Goal: Transaction & Acquisition: Purchase product/service

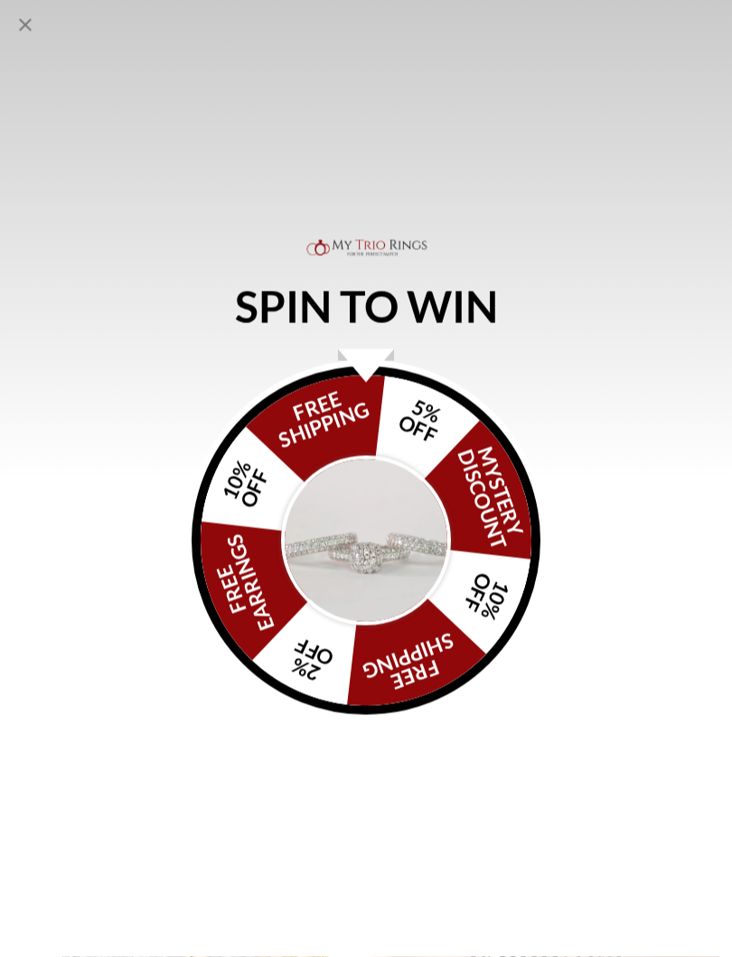
scroll to position [2016, 0]
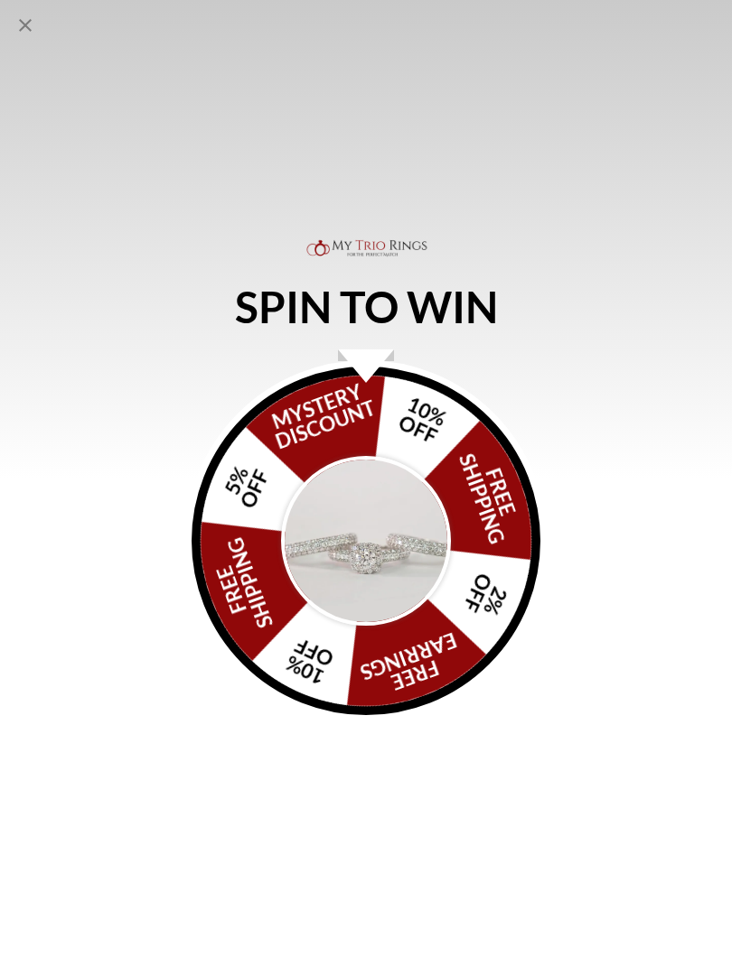
click at [388, 546] on img "Alia popup" at bounding box center [366, 541] width 170 height 170
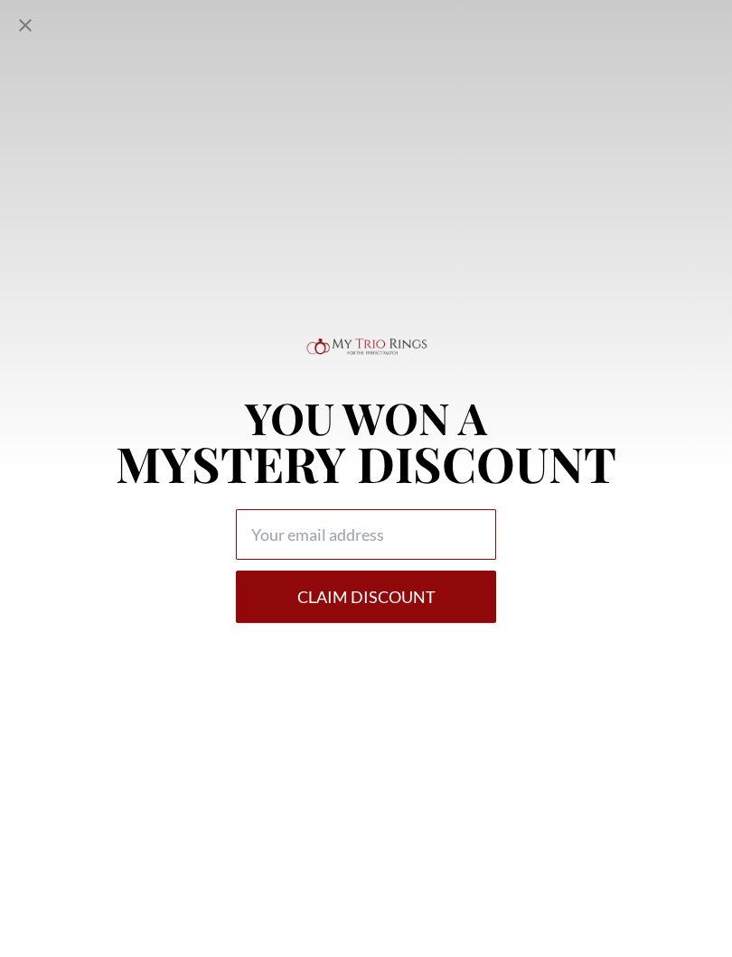
click at [429, 539] on input "Alia popup" at bounding box center [366, 534] width 260 height 51
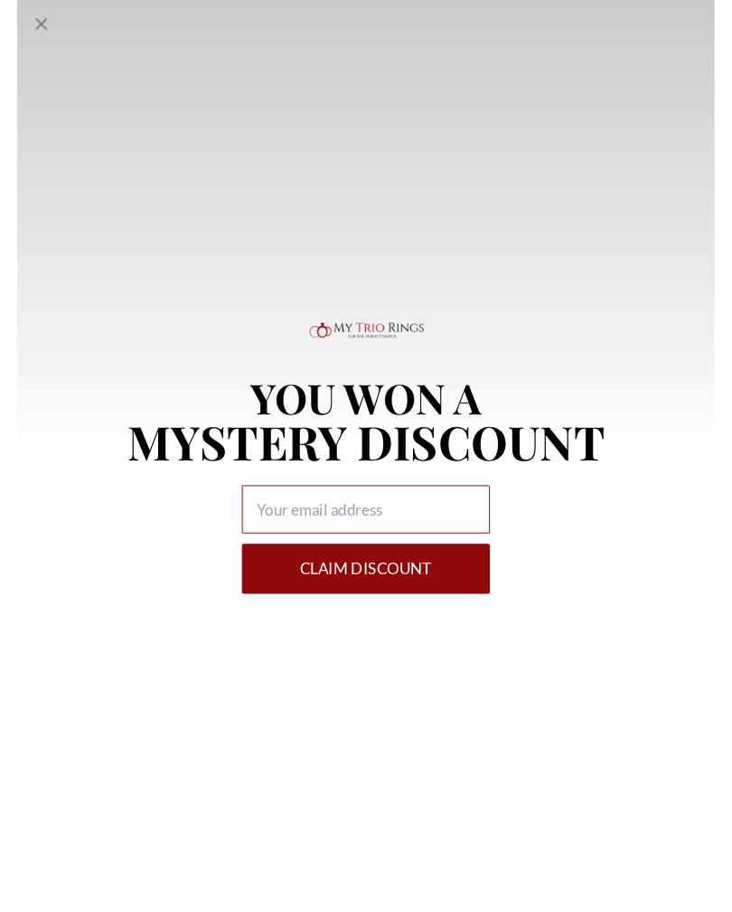
scroll to position [2015, 0]
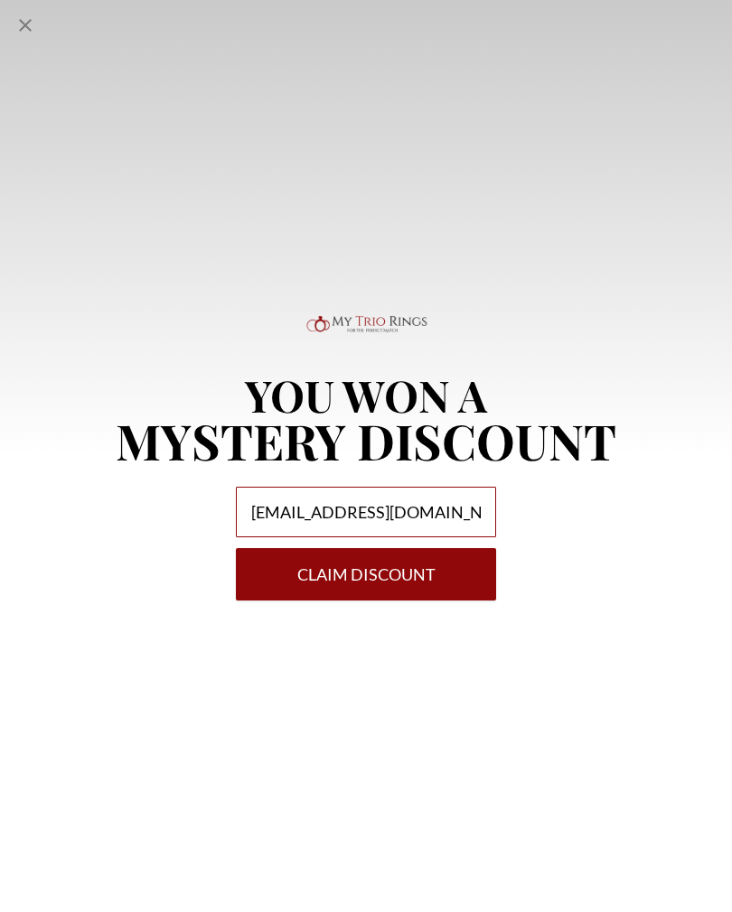
type input "[EMAIL_ADDRESS][DOMAIN_NAME]"
click at [421, 567] on button "Claim DISCOUNT" at bounding box center [366, 574] width 260 height 52
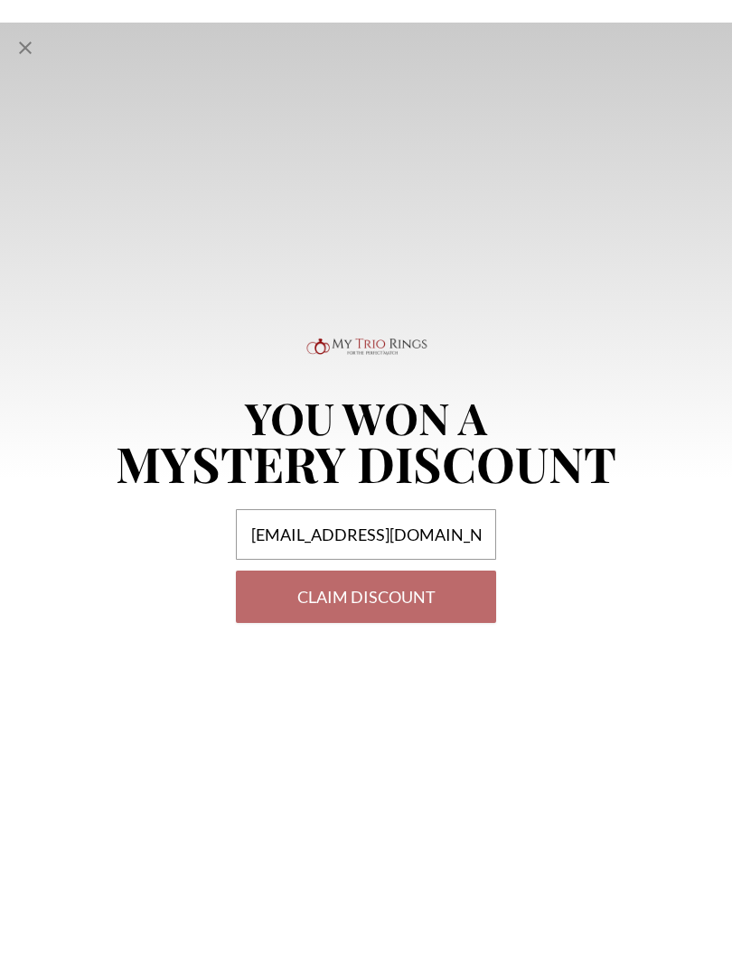
scroll to position [2016, 0]
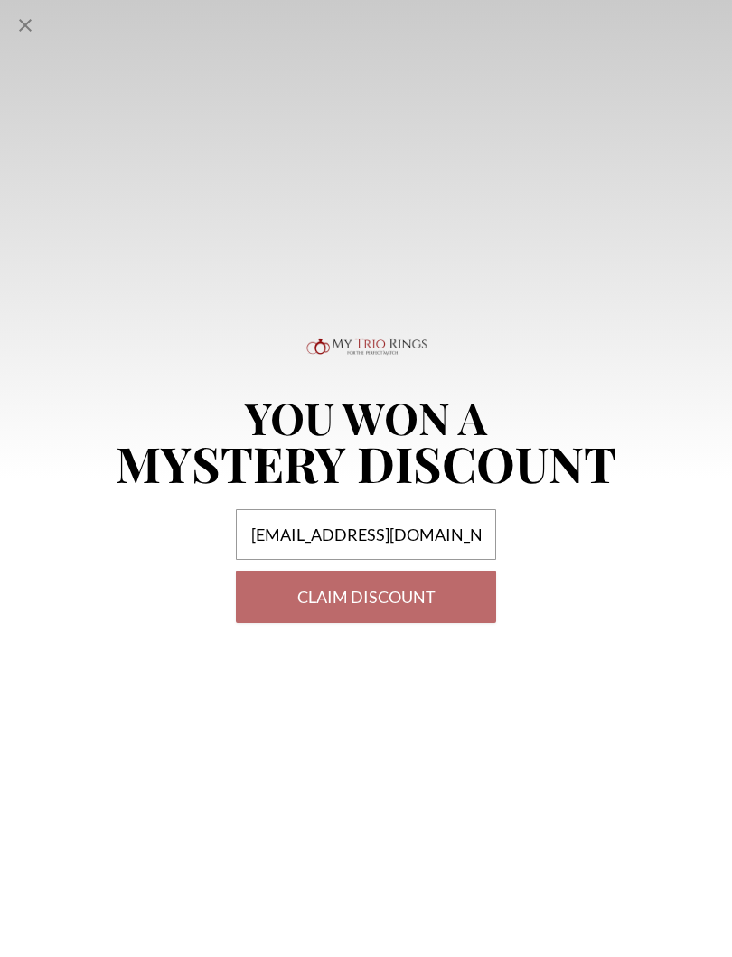
select select "US"
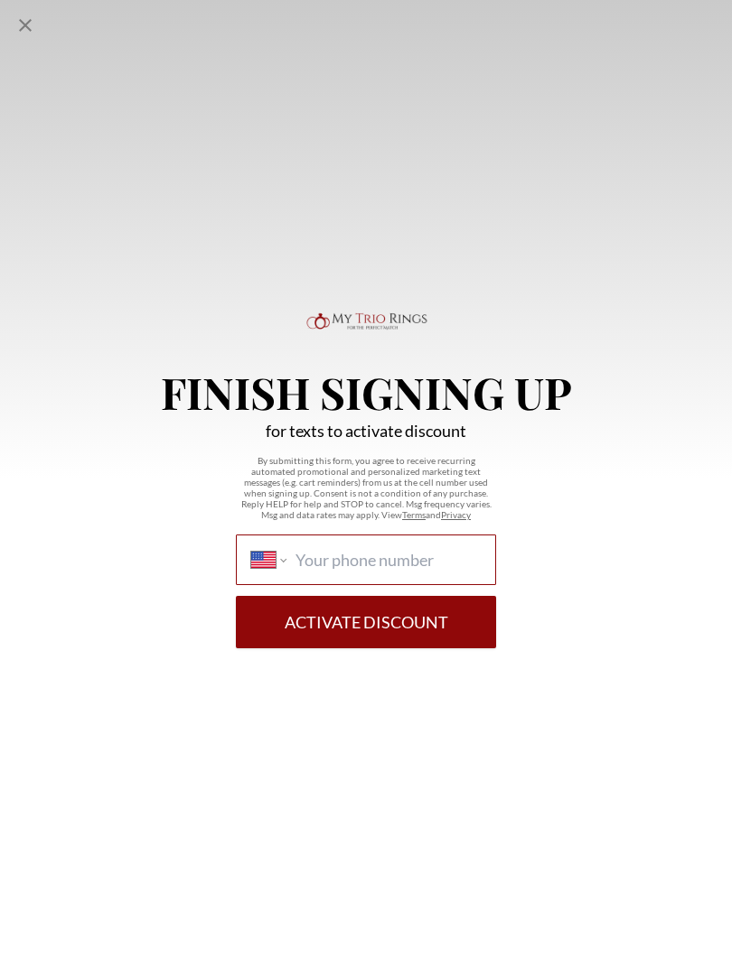
click at [384, 567] on input "International [GEOGRAPHIC_DATA] [GEOGRAPHIC_DATA] [GEOGRAPHIC_DATA] [GEOGRAPHIC…" at bounding box center [387, 560] width 185 height 20
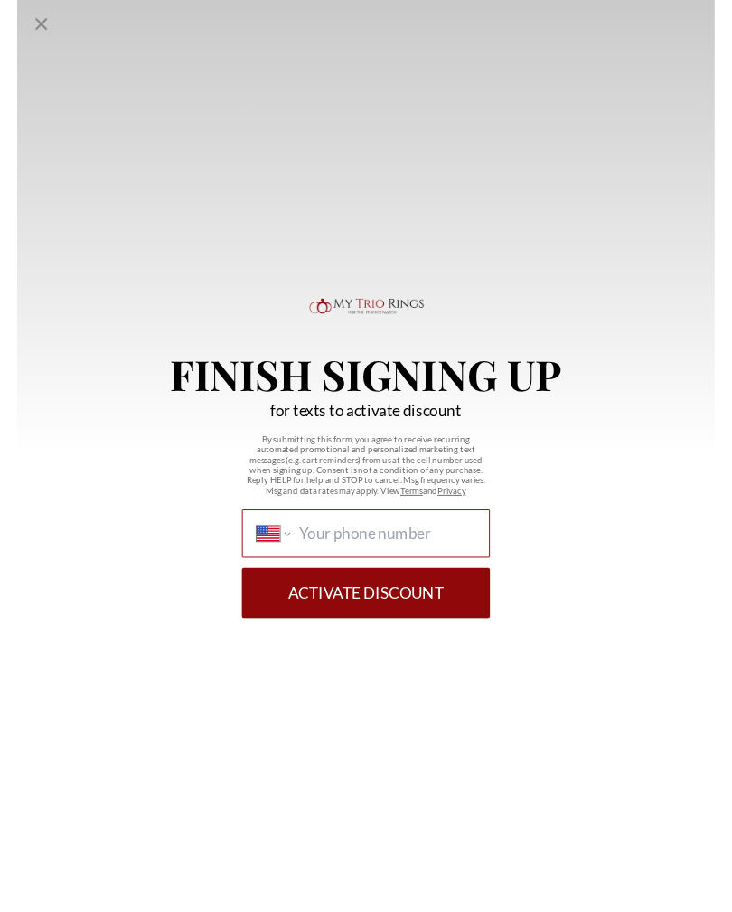
scroll to position [2015, 0]
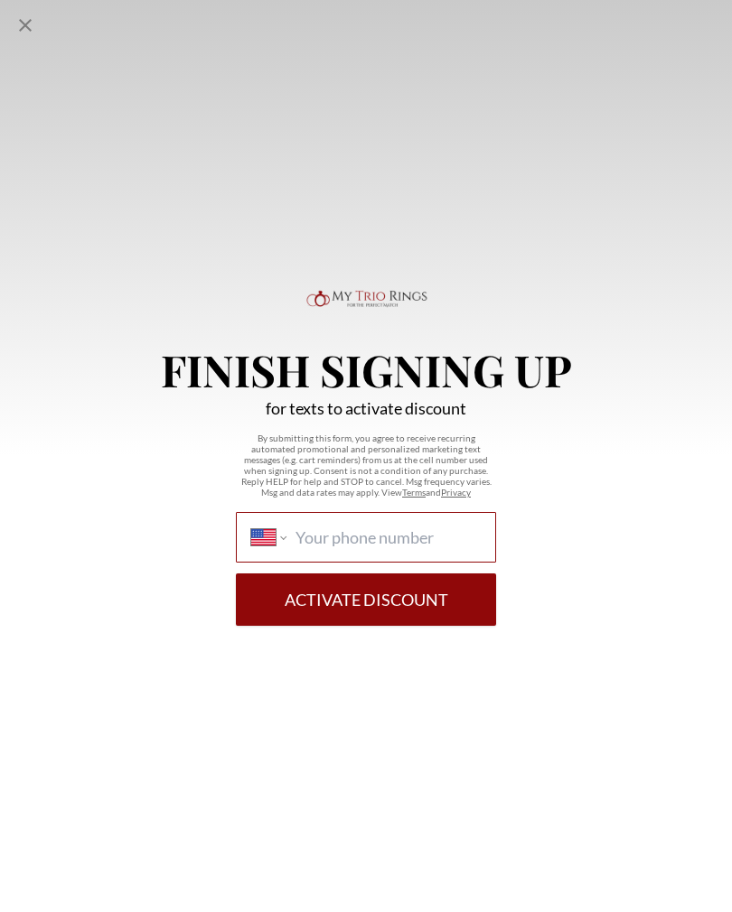
type input "[PHONE_NUMBER]"
click at [437, 600] on button "Activate Discount" at bounding box center [366, 600] width 260 height 52
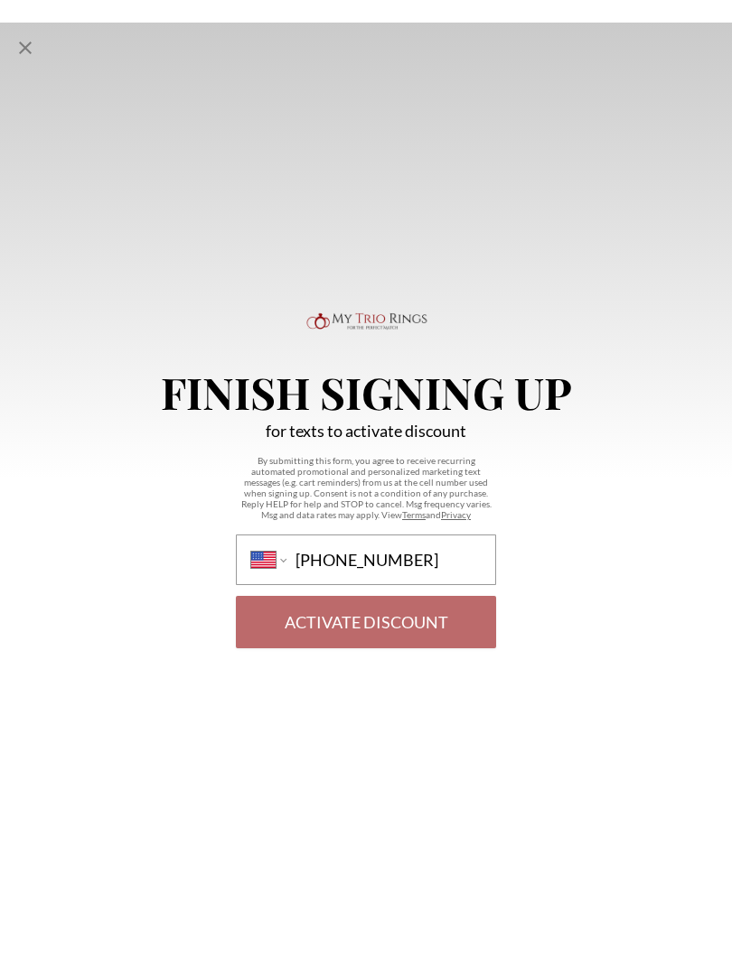
scroll to position [2016, 0]
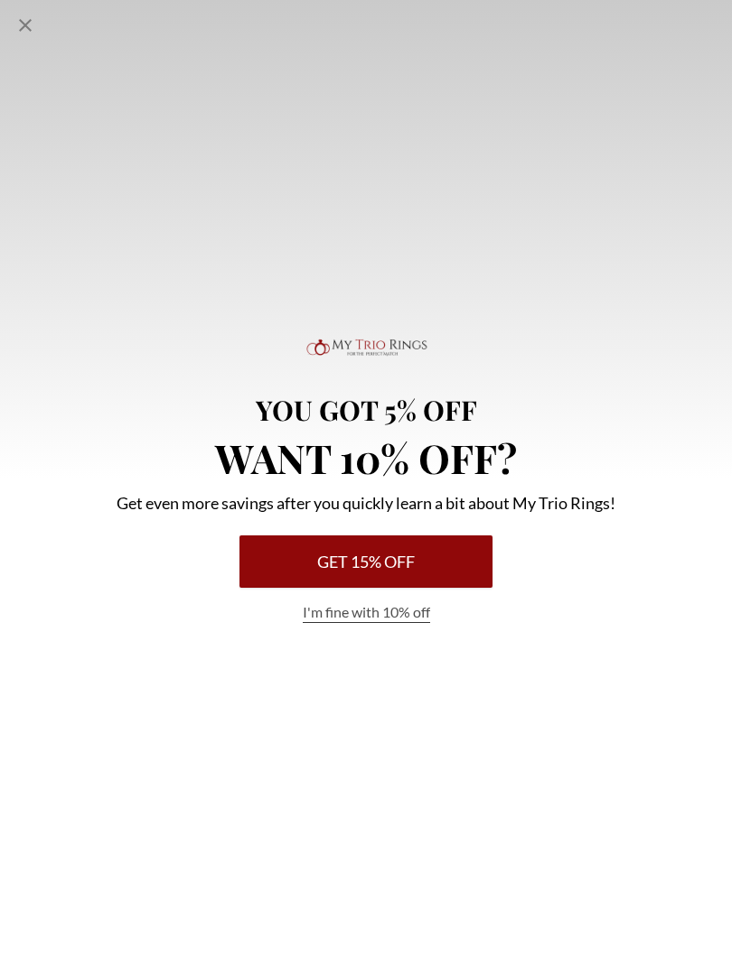
click at [490, 566] on button "Get 15% Off" at bounding box center [365, 562] width 253 height 52
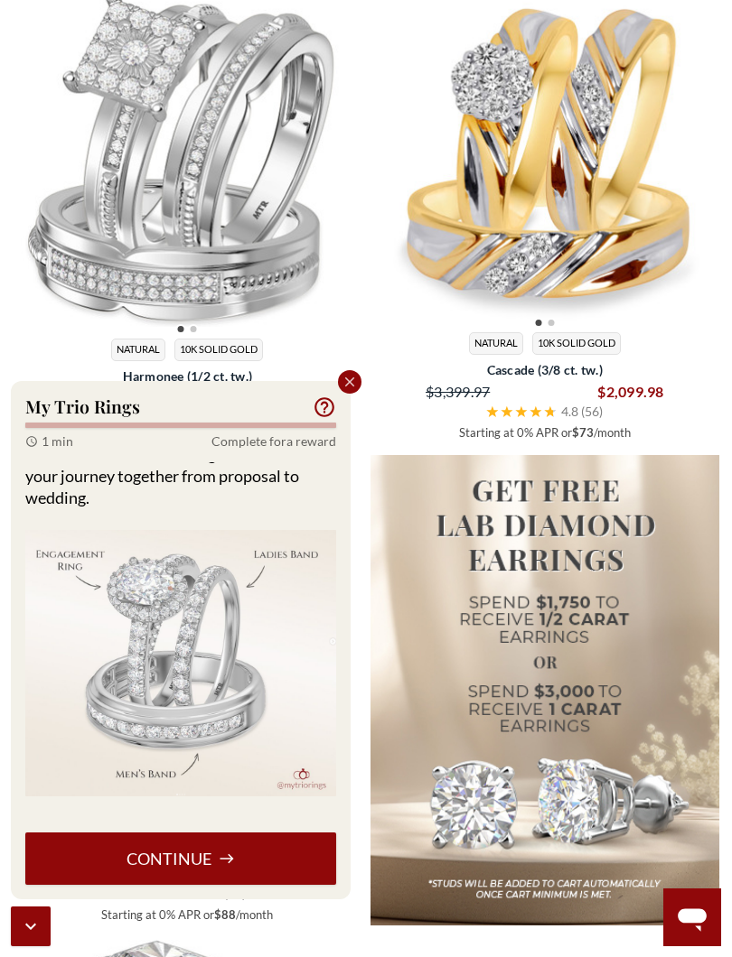
scroll to position [98, 0]
click at [243, 845] on button "Continue" at bounding box center [180, 859] width 311 height 52
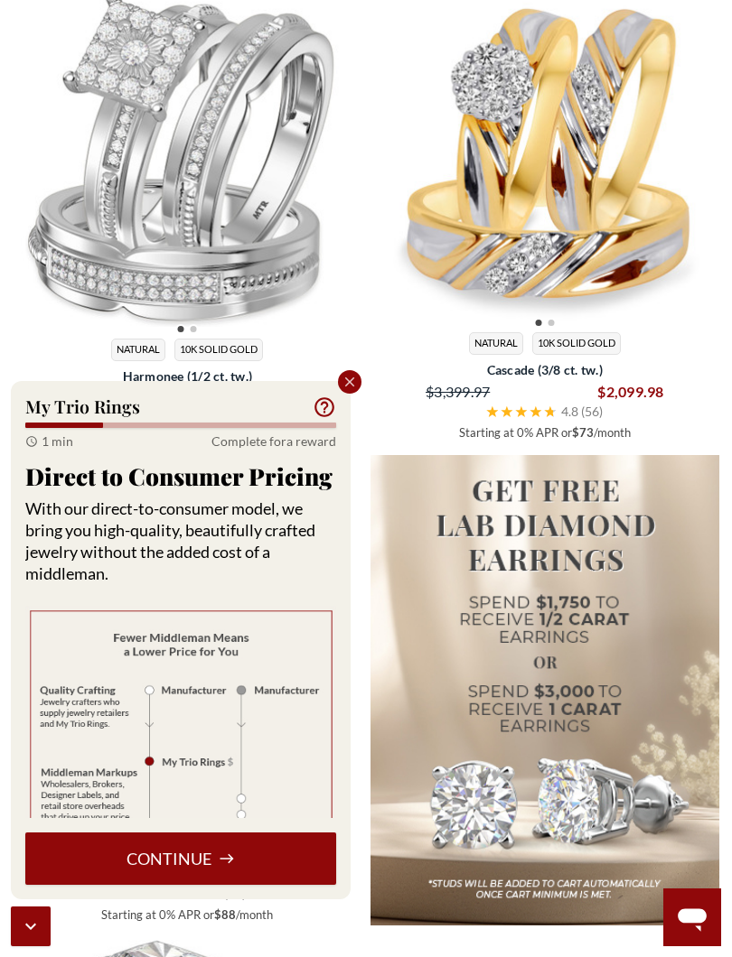
click at [285, 843] on button "Continue" at bounding box center [180, 859] width 311 height 52
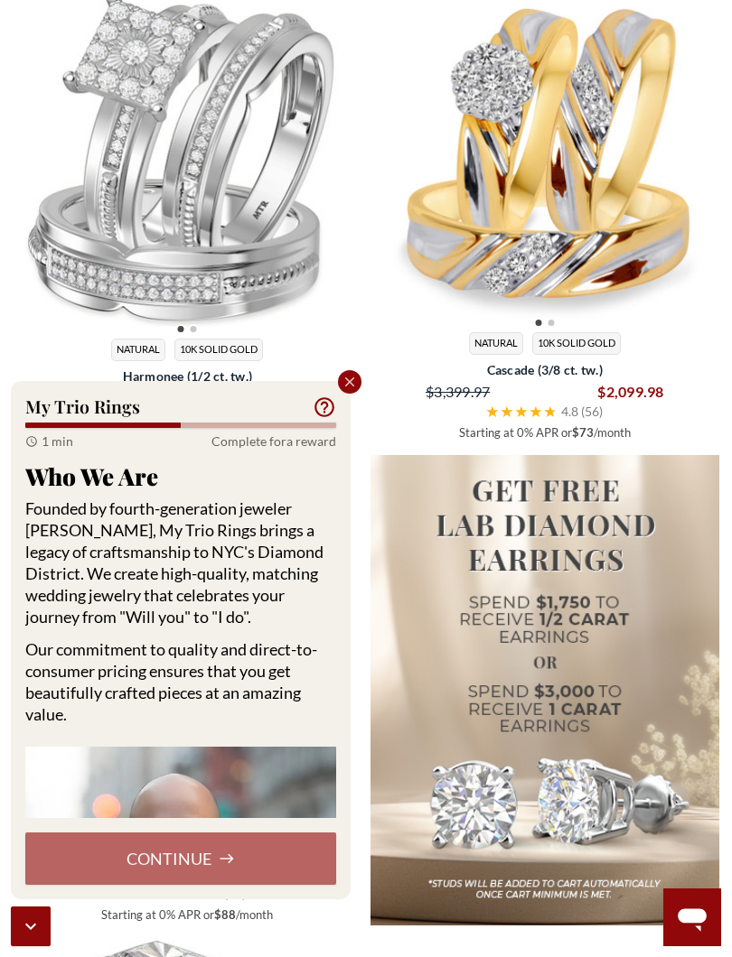
click at [272, 845] on button "Continue" at bounding box center [180, 859] width 311 height 52
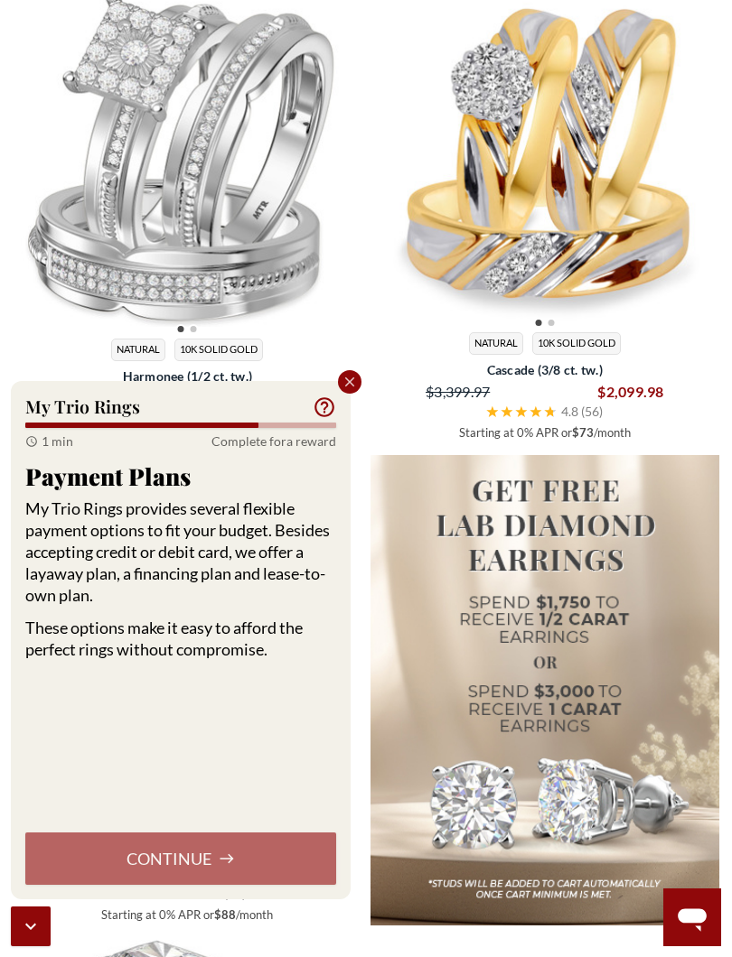
click at [261, 845] on div "Continue" at bounding box center [180, 859] width 311 height 52
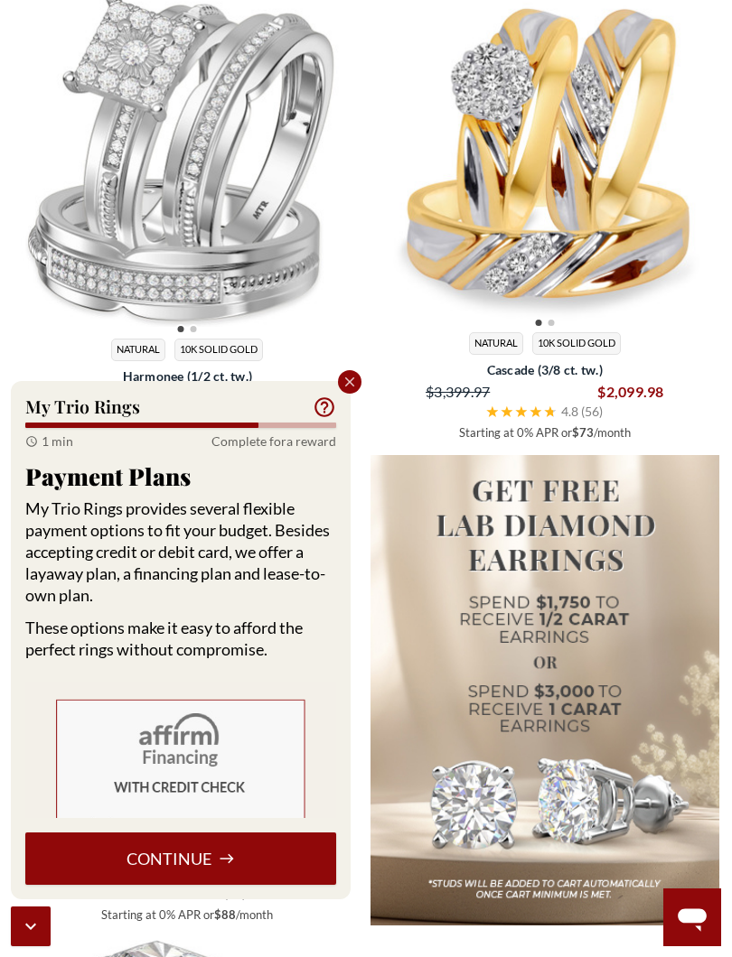
click at [258, 845] on button "Continue" at bounding box center [180, 859] width 311 height 52
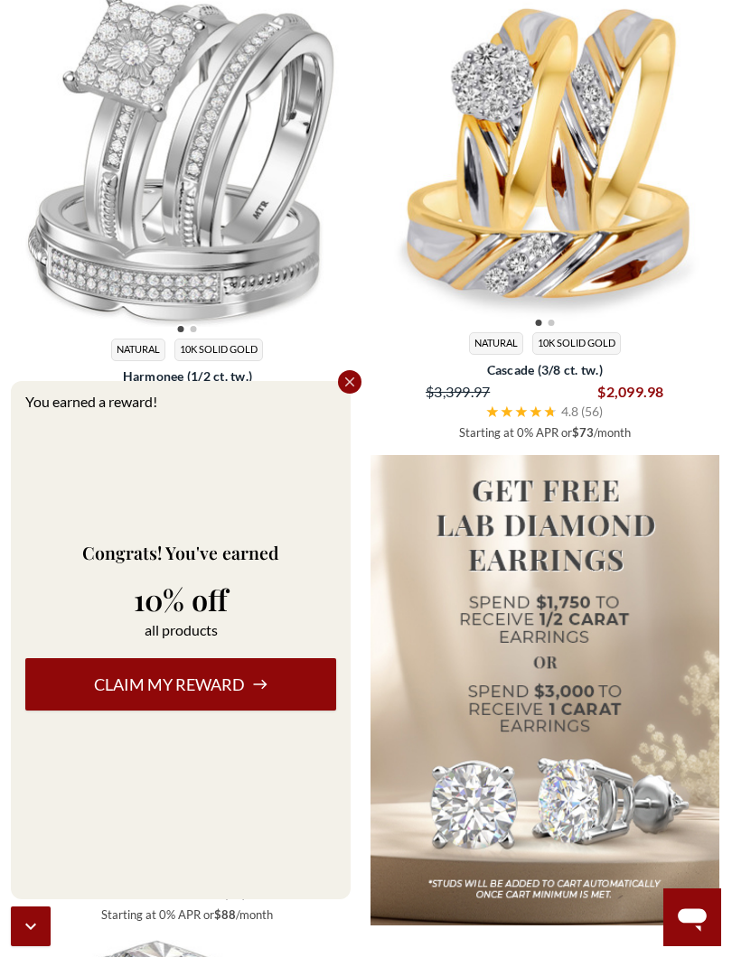
click at [326, 697] on button "Claim my reward" at bounding box center [180, 684] width 311 height 52
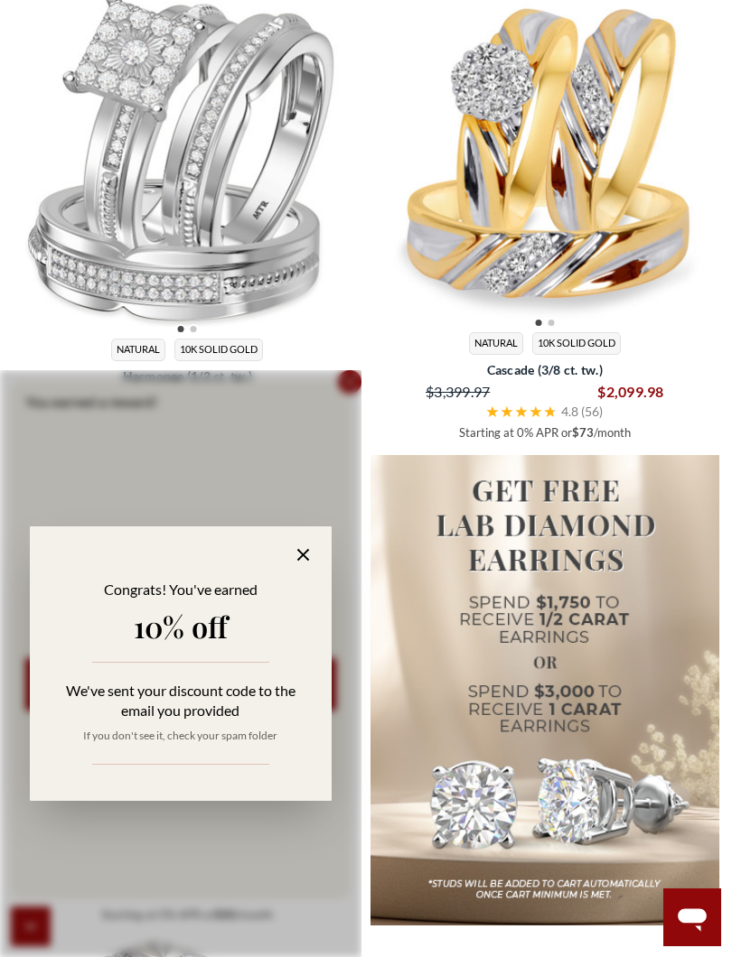
click at [357, 392] on div "Congrats! You've earned 10% off We've sent your discount code to the email you …" at bounding box center [180, 663] width 361 height 587
click at [304, 565] on icon at bounding box center [303, 555] width 21 height 21
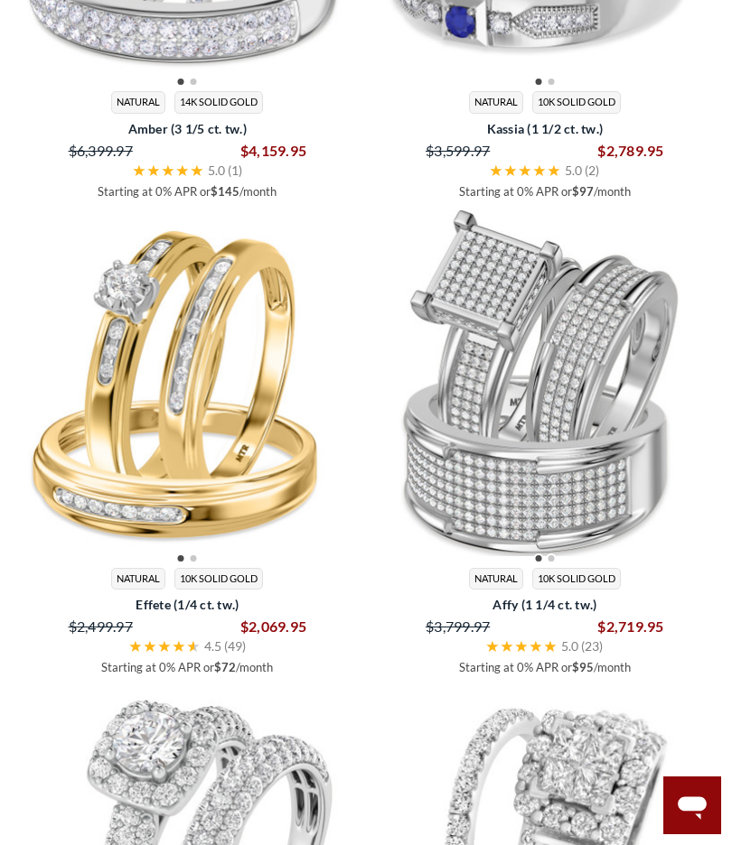
scroll to position [6938, 0]
